Goal: Check status: Check status

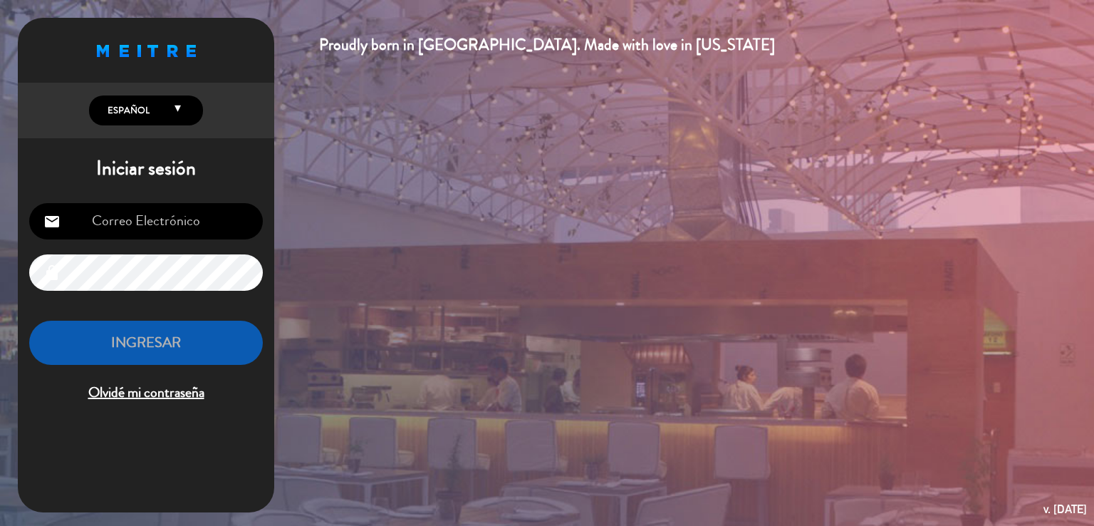
type input "[EMAIL_ADDRESS][DOMAIN_NAME]"
click at [170, 347] on button "INGRESAR" at bounding box center [146, 343] width 234 height 45
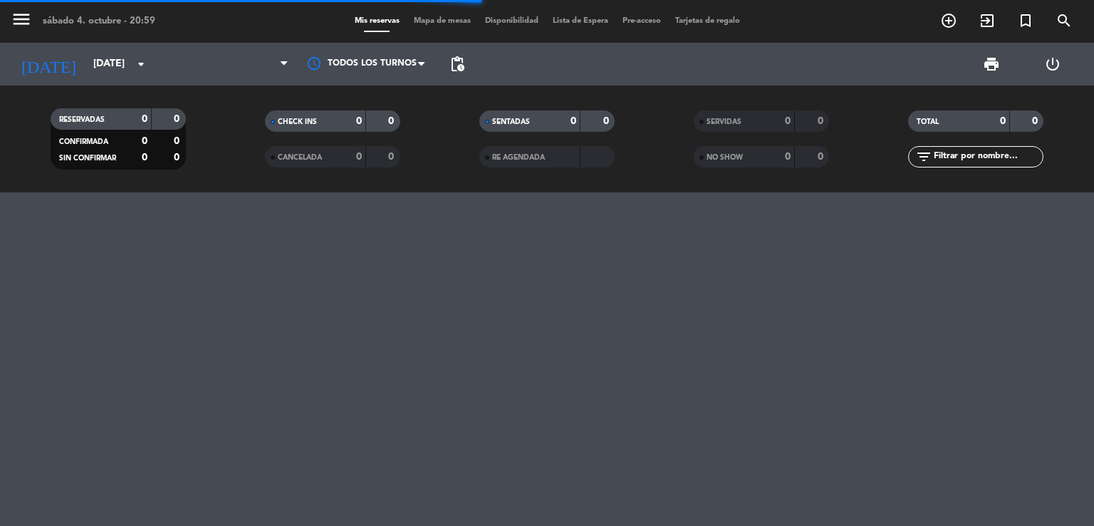
click at [168, 348] on div "menu [DATE] 4. octubre - 20:59 Mis reservas Mapa de mesas Disponibilidad Lista …" at bounding box center [547, 263] width 1094 height 526
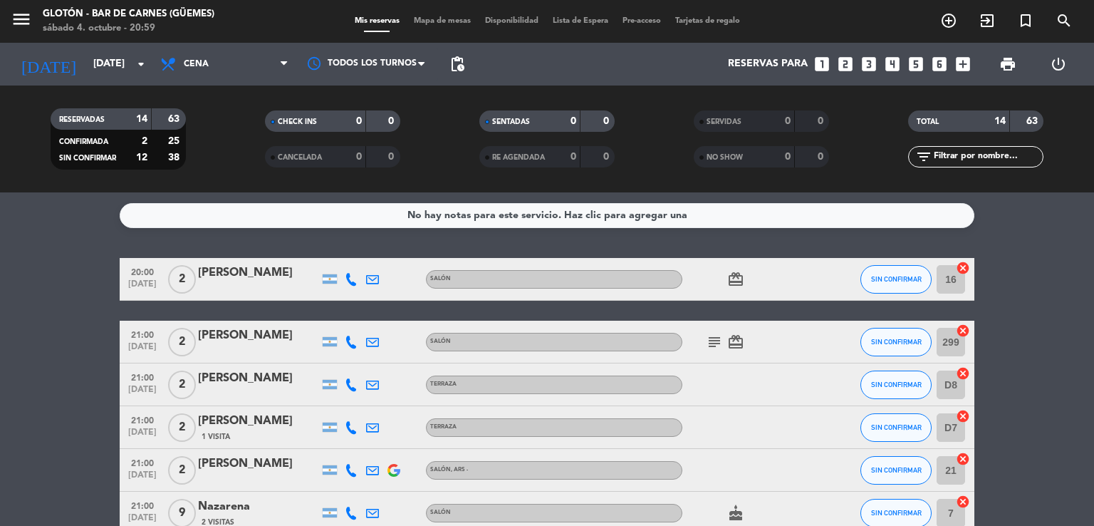
drag, startPoint x: 704, startPoint y: 336, endPoint x: 704, endPoint y: 353, distance: 17.1
click at [703, 336] on div "subject card_giftcard" at bounding box center [746, 342] width 128 height 42
click at [704, 353] on div "subject card_giftcard" at bounding box center [746, 342] width 128 height 42
click at [707, 345] on icon "subject" at bounding box center [714, 341] width 17 height 17
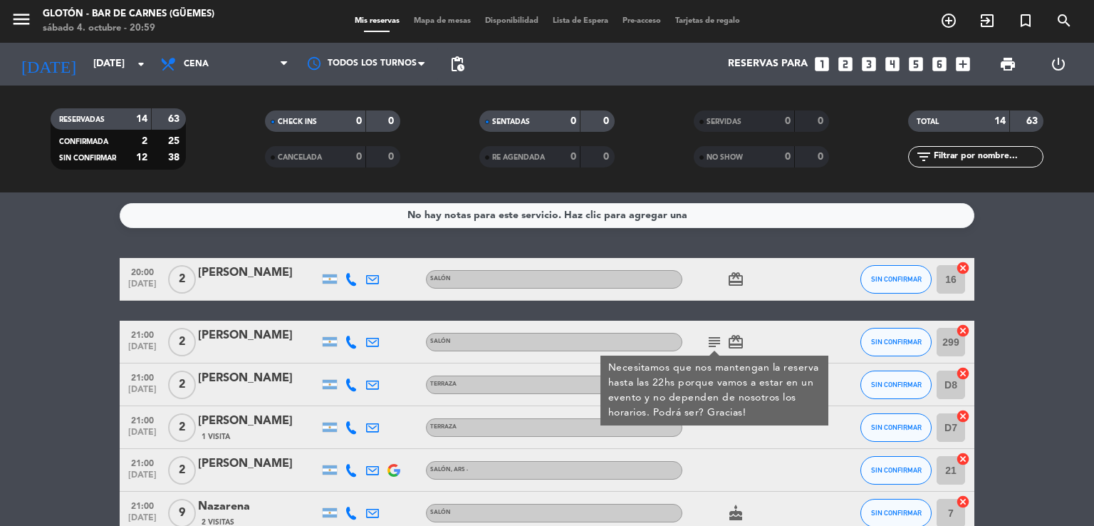
click at [825, 344] on div at bounding box center [830, 342] width 38 height 42
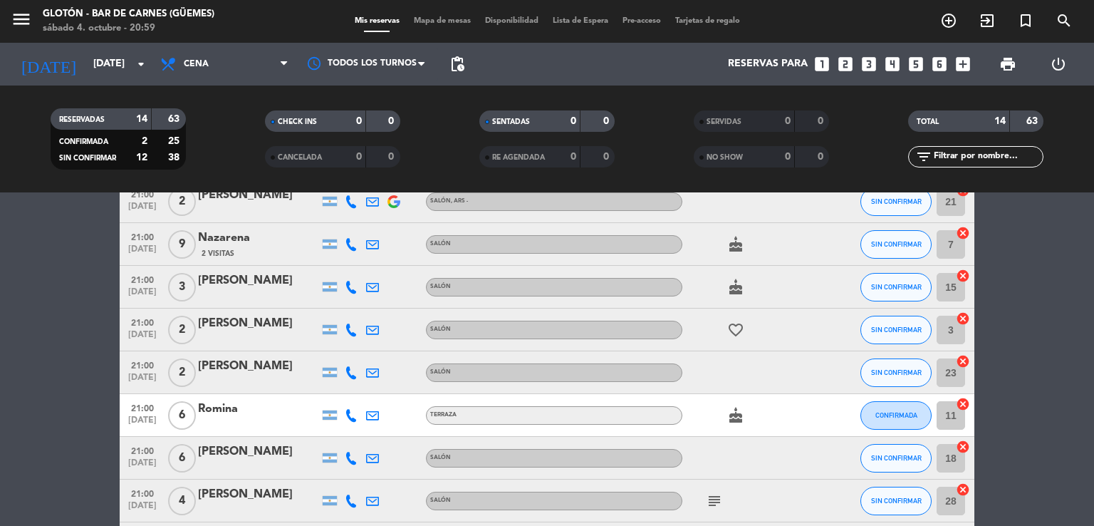
scroll to position [356, 0]
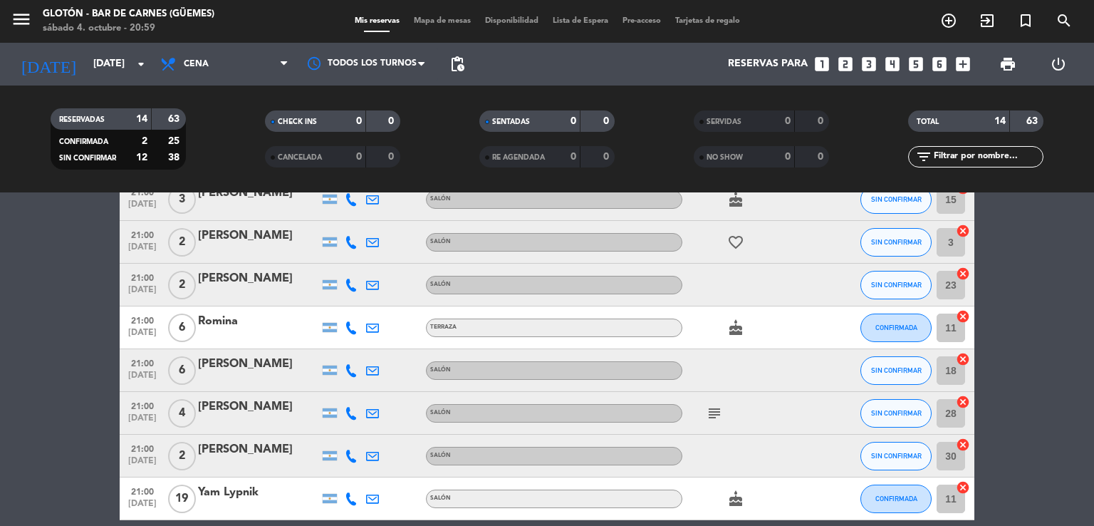
click at [704, 406] on span "subject" at bounding box center [714, 413] width 21 height 17
click at [712, 409] on icon "subject" at bounding box center [714, 413] width 17 height 17
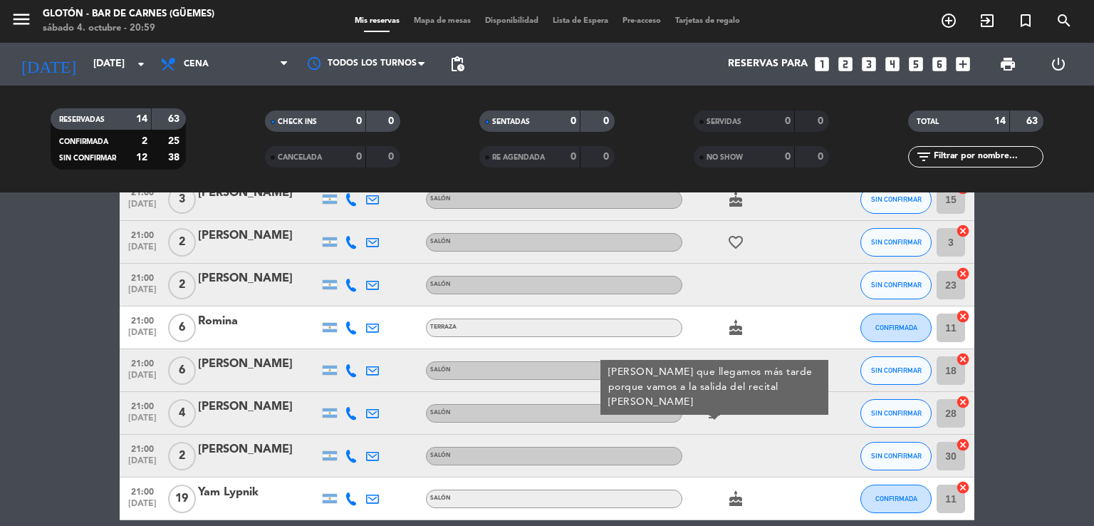
click at [744, 437] on div at bounding box center [746, 456] width 128 height 42
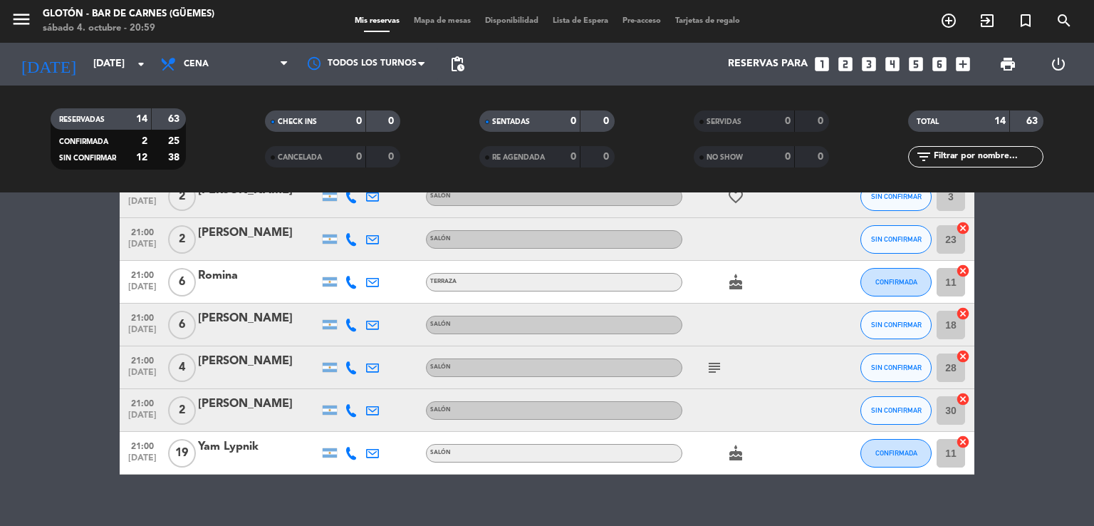
scroll to position [422, 0]
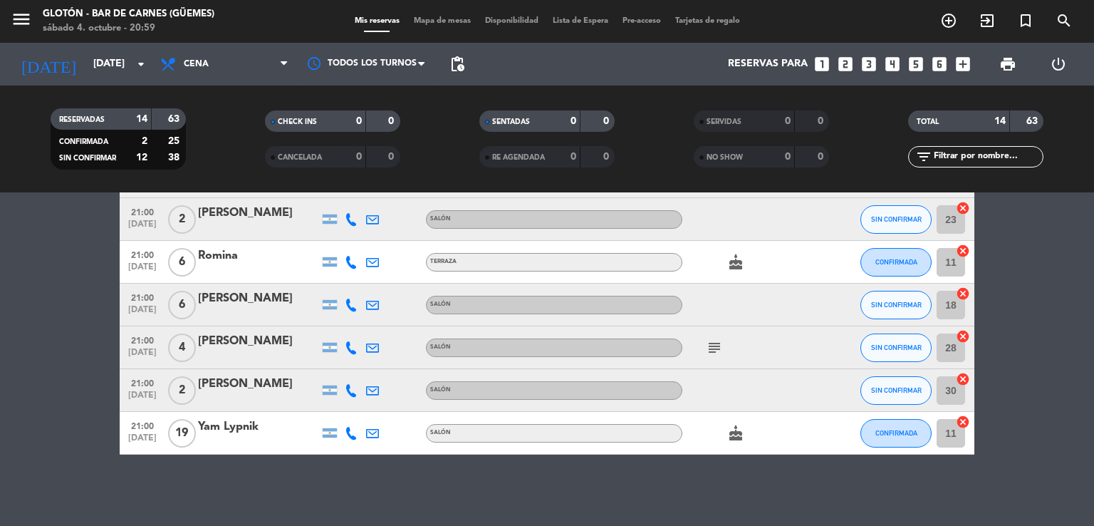
click at [743, 435] on icon "cake" at bounding box center [735, 433] width 17 height 17
click at [716, 363] on div "subject" at bounding box center [746, 347] width 128 height 42
